Goal: Transaction & Acquisition: Book appointment/travel/reservation

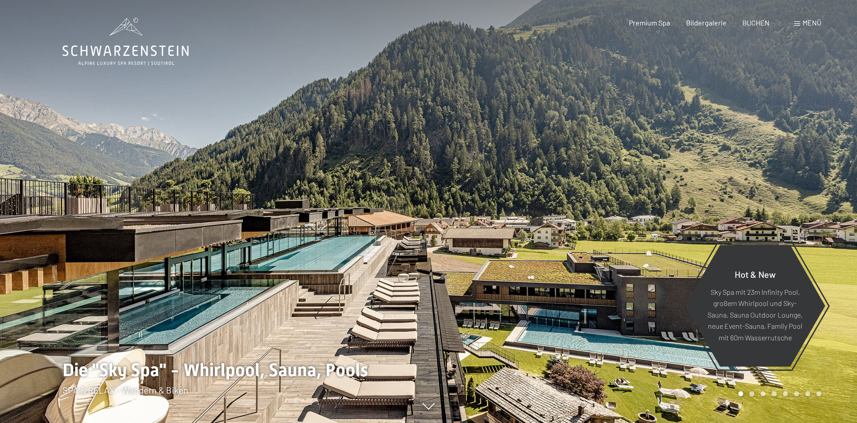
click at [375, 238] on span "Einwilligung Marketing*" at bounding box center [380, 237] width 74 height 9
checkbox input "true"
click at [755, 22] on span "BUCHEN" at bounding box center [755, 21] width 27 height 8
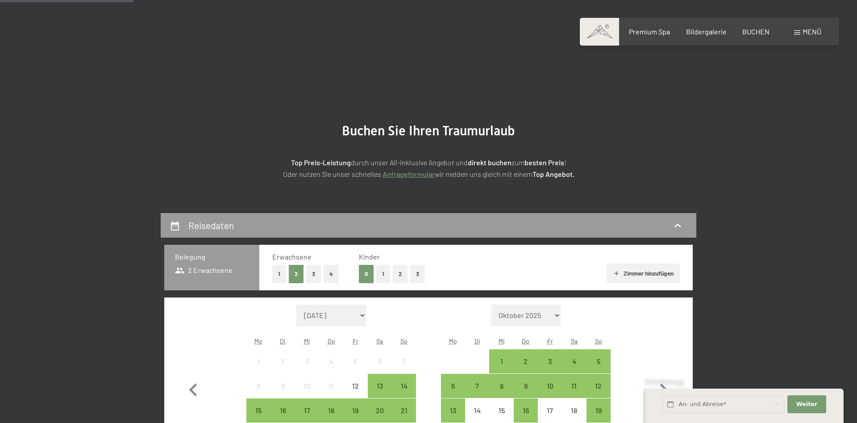
scroll to position [182, 0]
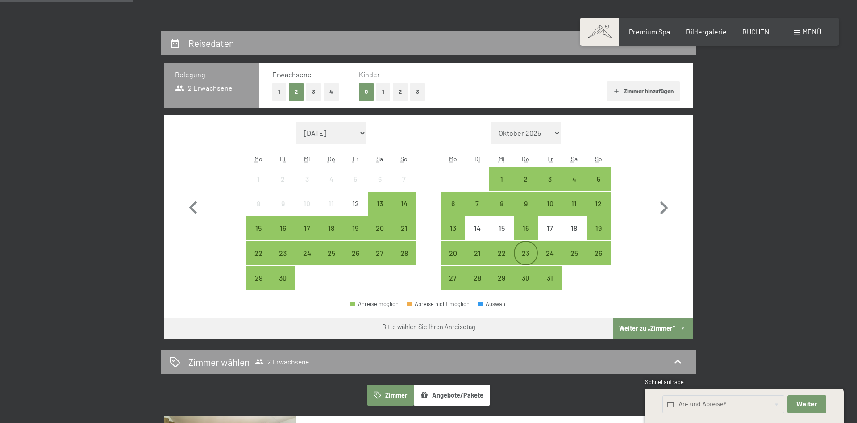
click at [529, 255] on div "23" at bounding box center [525, 260] width 22 height 22
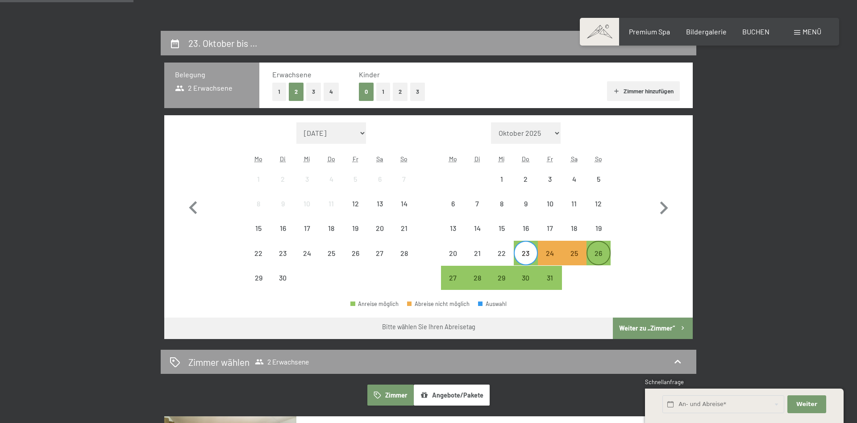
click at [605, 253] on div "26" at bounding box center [598, 260] width 22 height 22
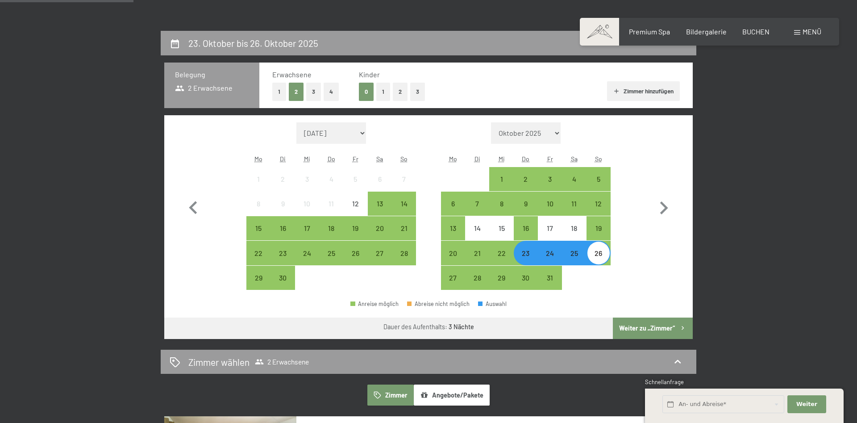
click at [670, 326] on button "Weiter zu „Zimmer“" at bounding box center [653, 327] width 80 height 21
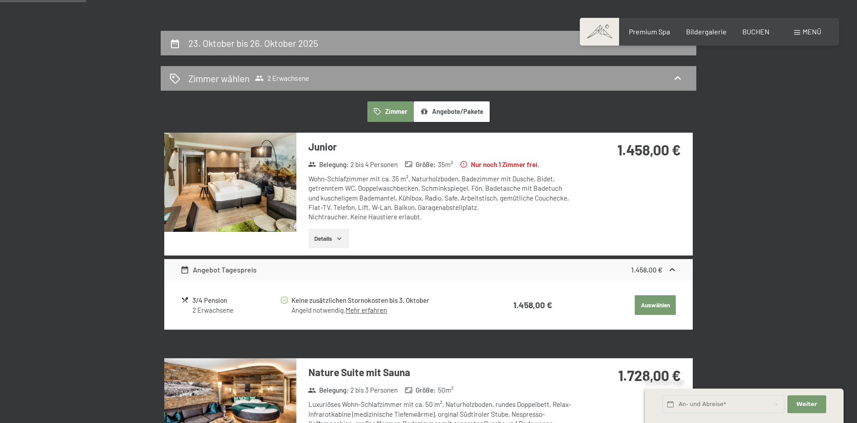
scroll to position [213, 0]
